Goal: Task Accomplishment & Management: Use online tool/utility

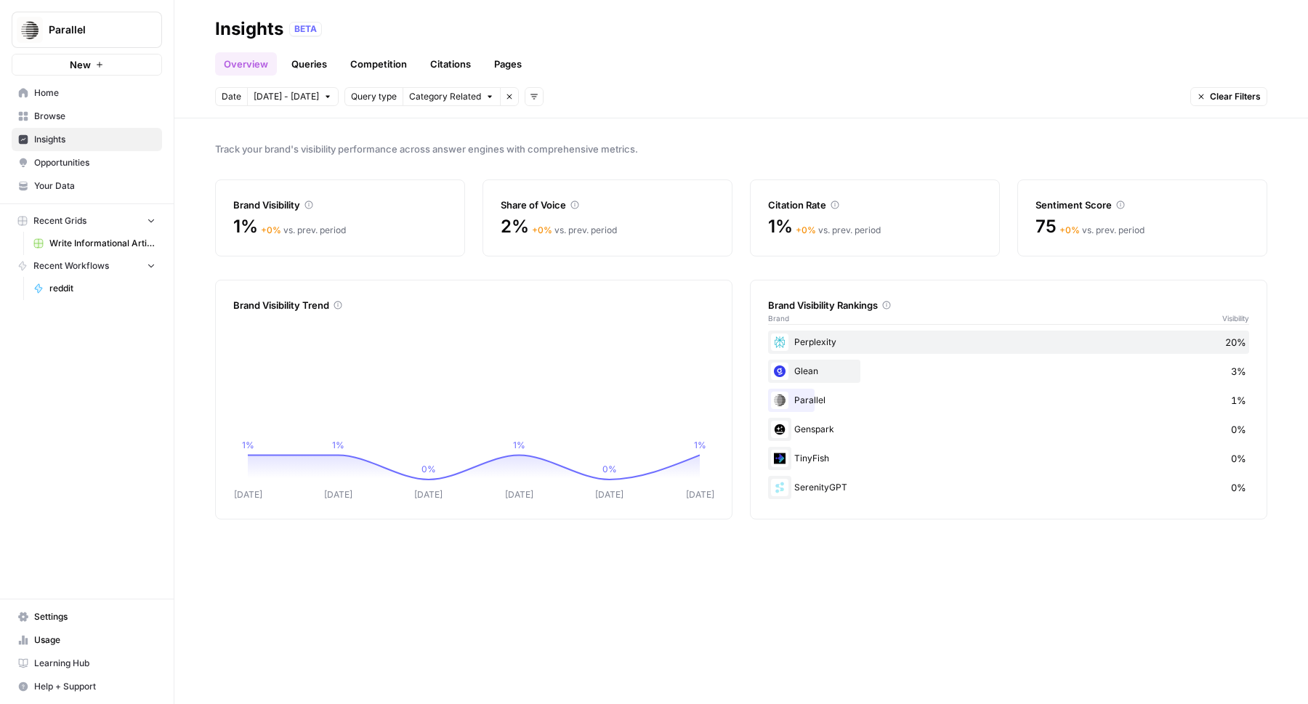
click at [94, 163] on span "Opportunities" at bounding box center [94, 162] width 121 height 13
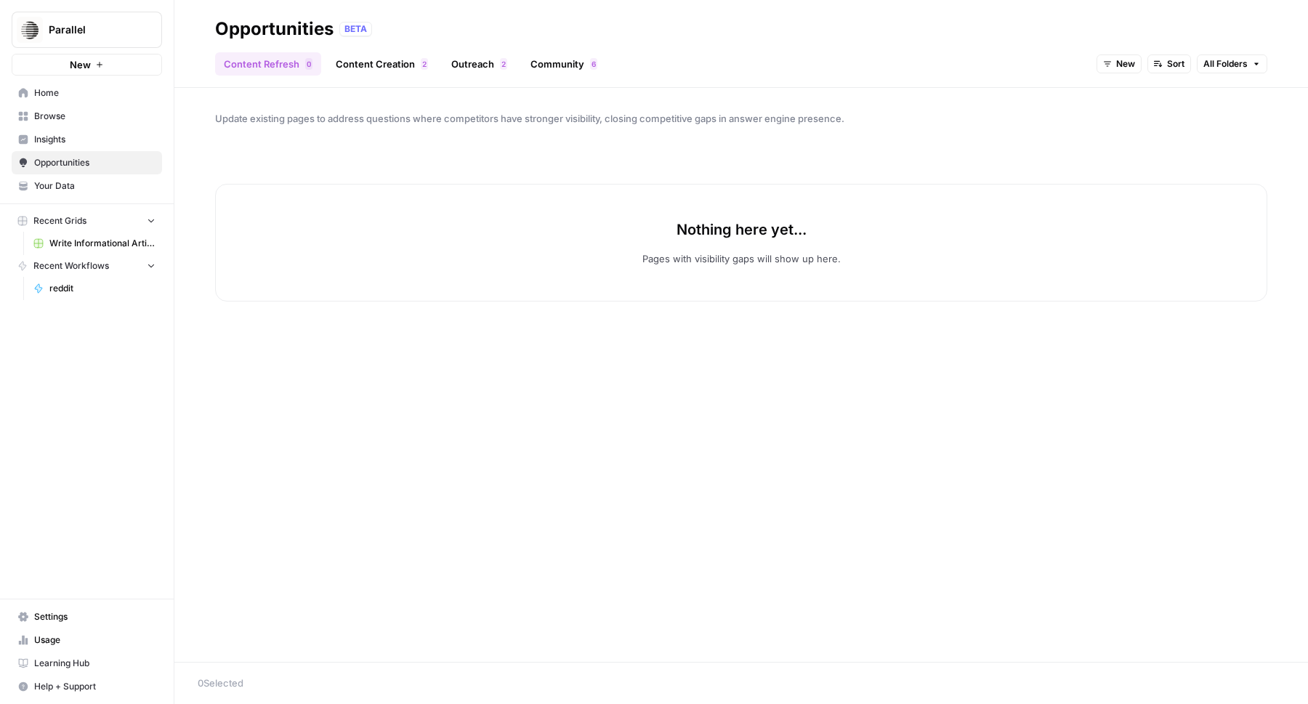
click at [97, 89] on span "Home" at bounding box center [94, 92] width 121 height 13
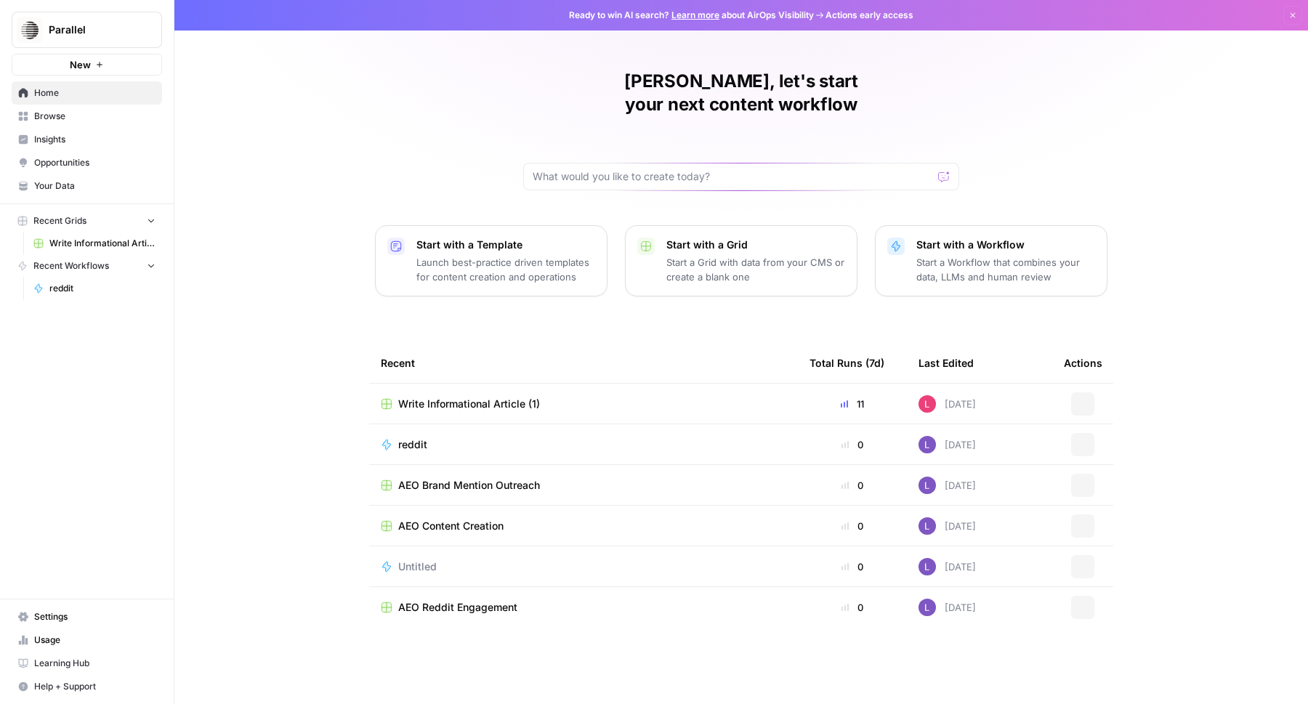
click at [89, 129] on link "Insights" at bounding box center [87, 139] width 150 height 23
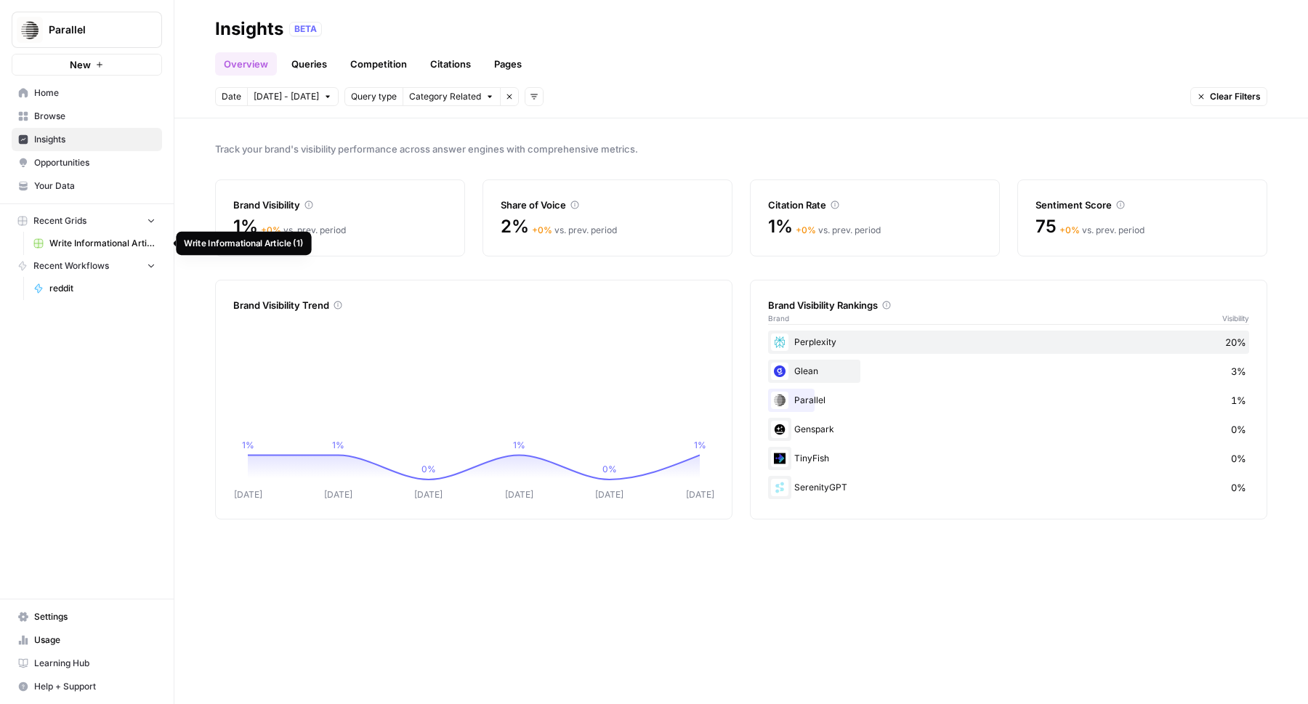
click at [83, 241] on span "Write Informational Article (1)" at bounding box center [102, 243] width 106 height 13
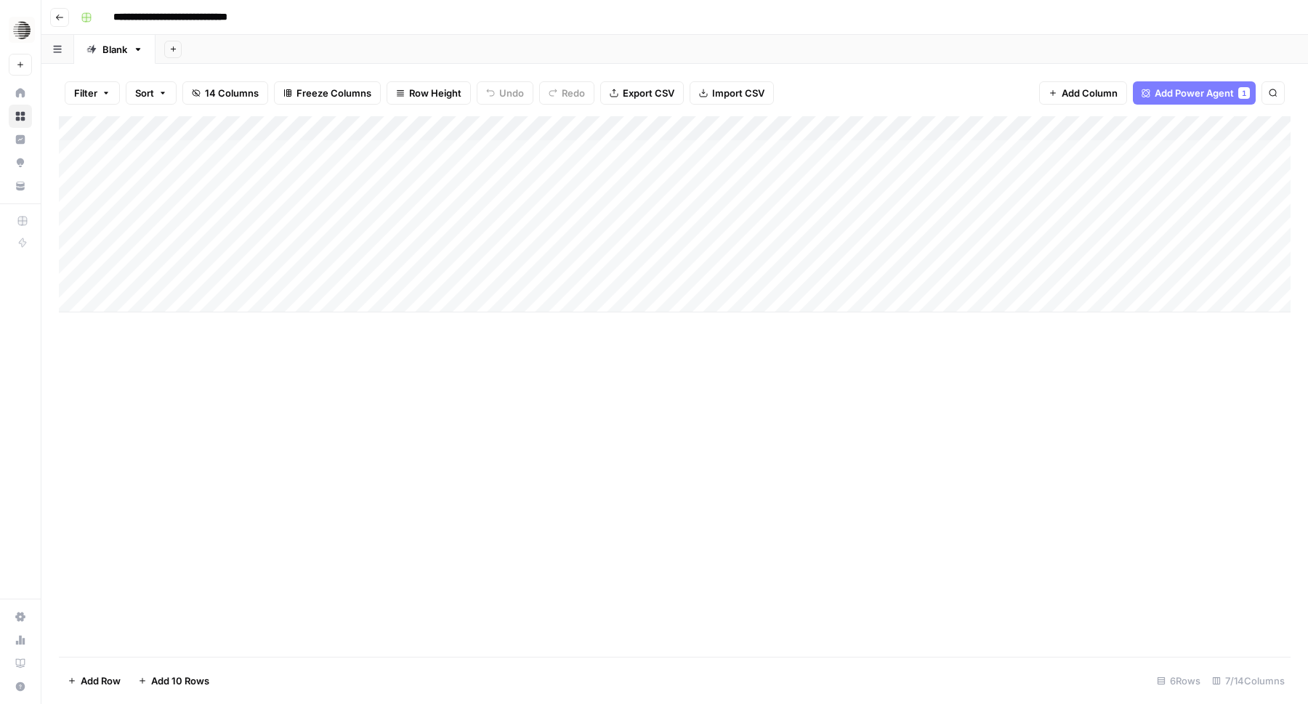
click at [563, 281] on div "Add Column" at bounding box center [674, 214] width 1231 height 196
click at [620, 274] on div "Add Column" at bounding box center [674, 214] width 1231 height 196
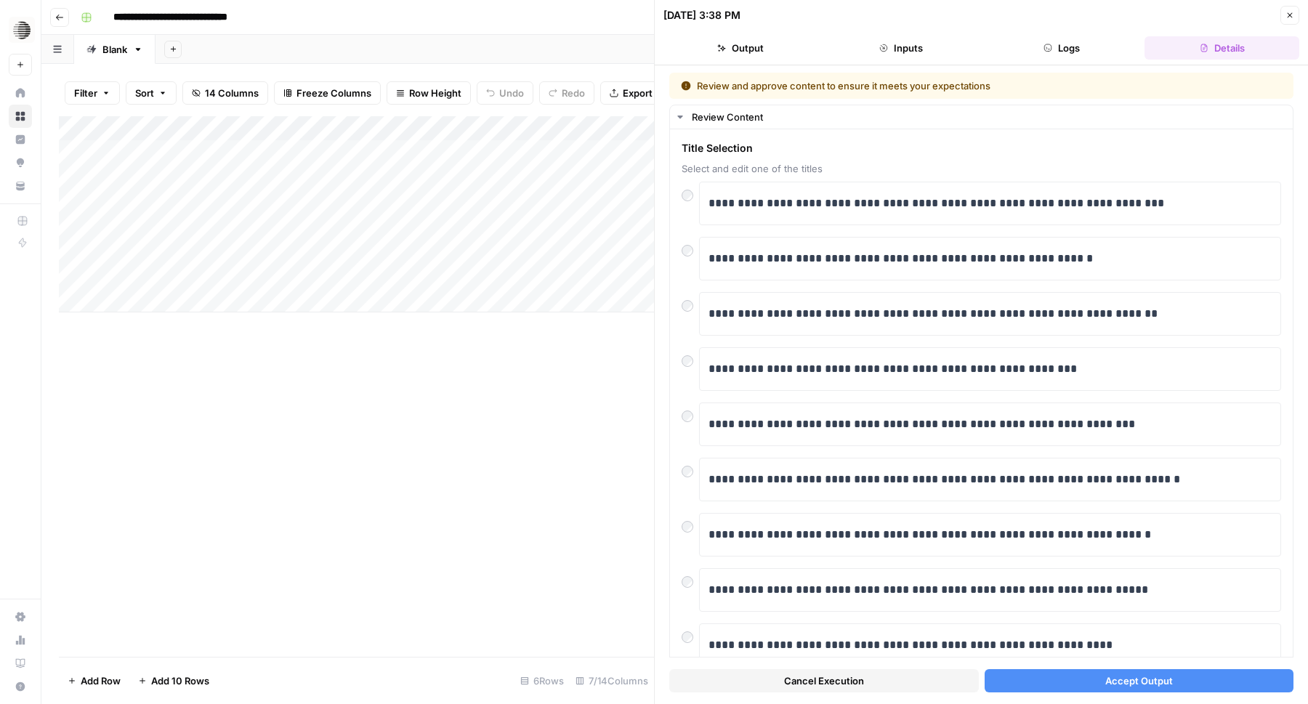
click at [1101, 682] on button "Accept Output" at bounding box center [1139, 680] width 310 height 23
